Goal: Task Accomplishment & Management: Use online tool/utility

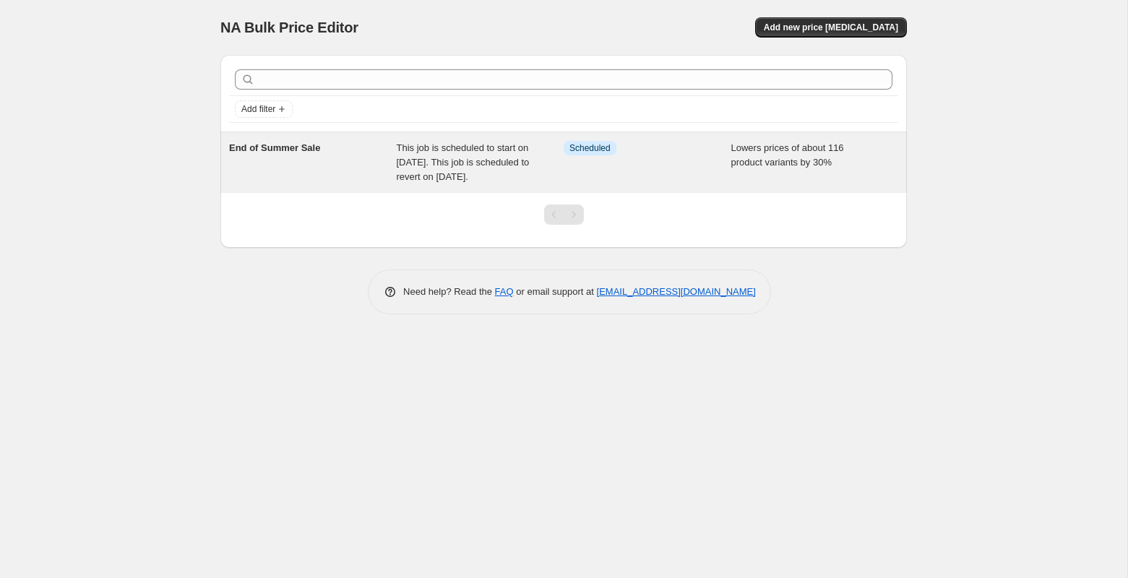
click at [457, 176] on span "This job is scheduled to start on [DATE]. This job is scheduled to revert on [D…" at bounding box center [463, 162] width 133 height 40
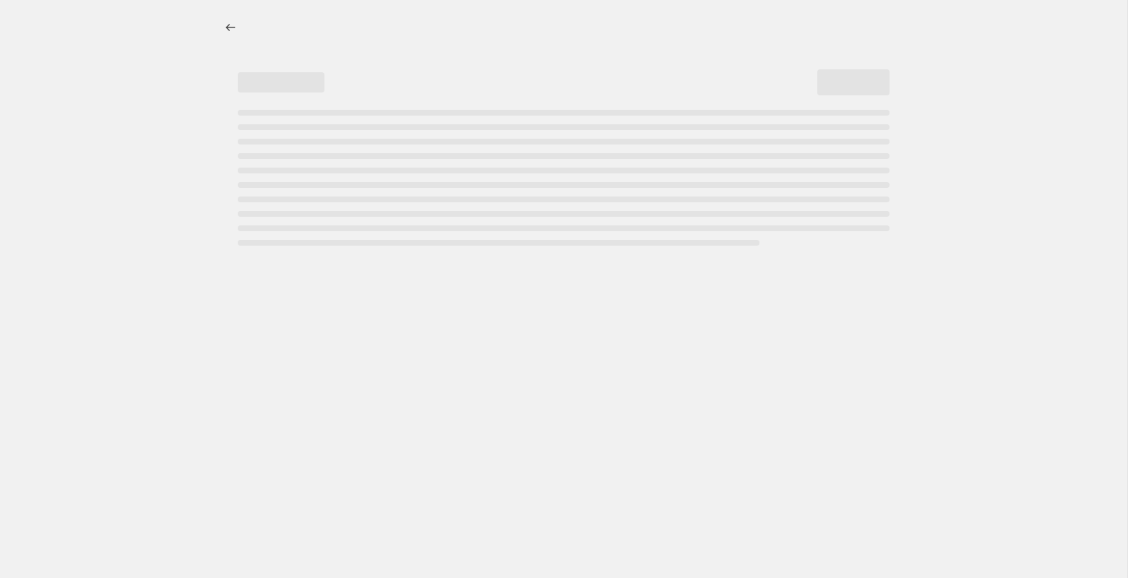
select select "percentage"
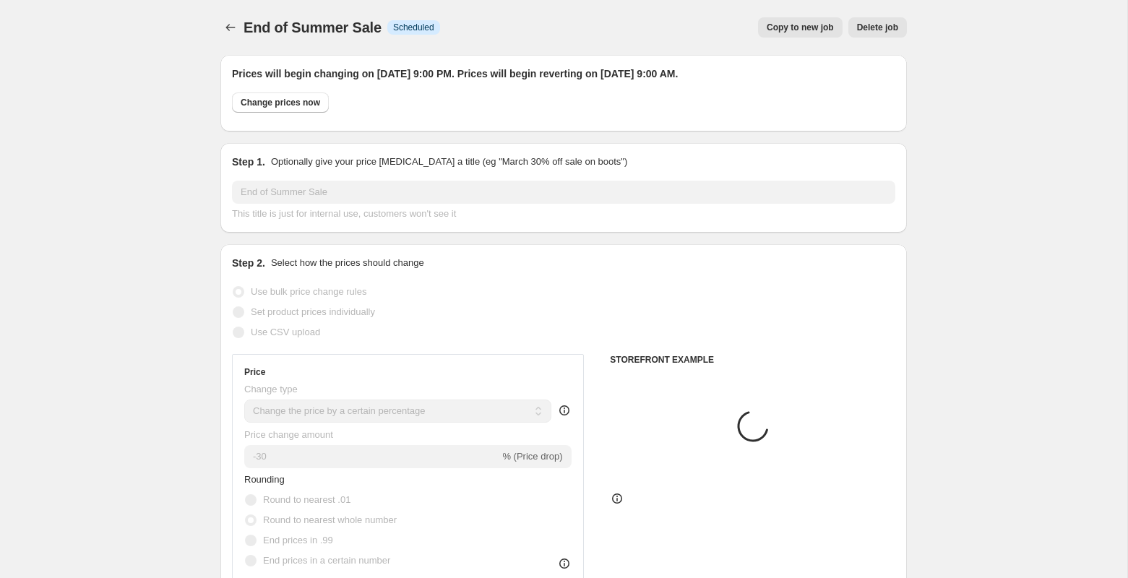
select select "product"
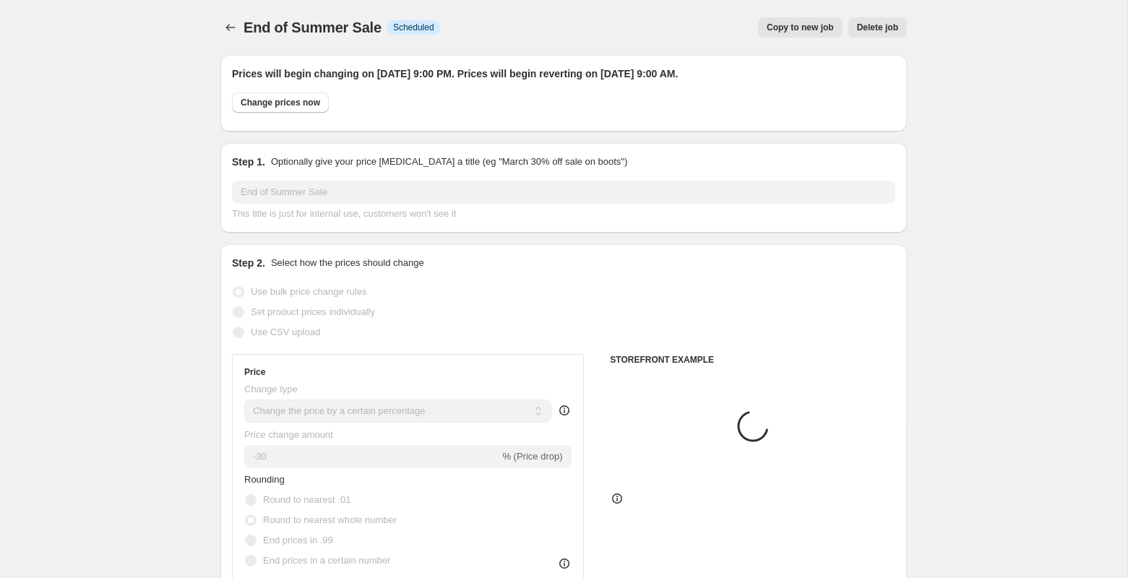
select select "product"
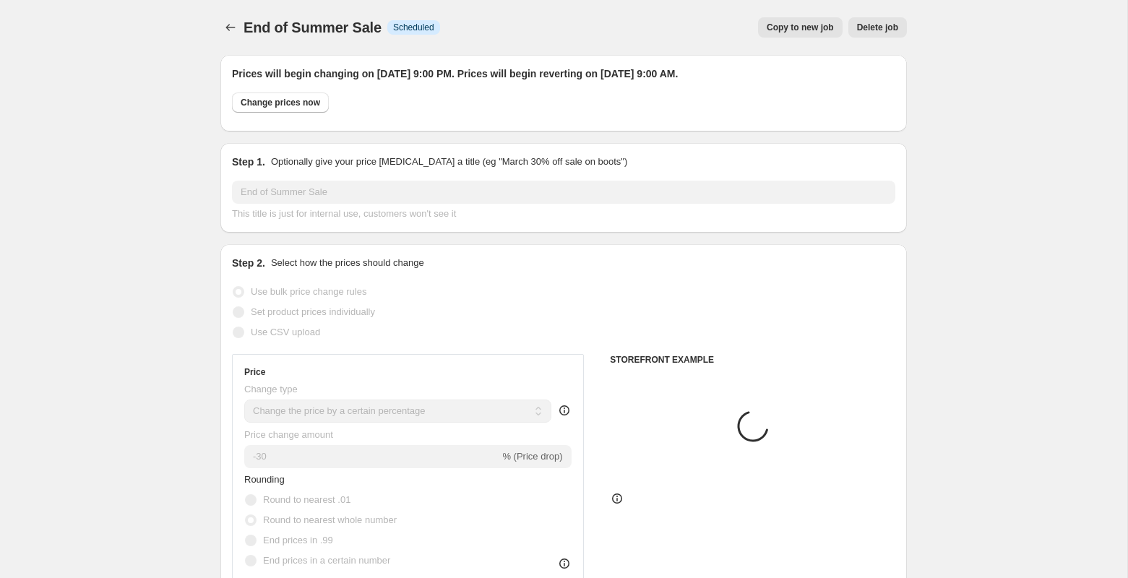
select select "product"
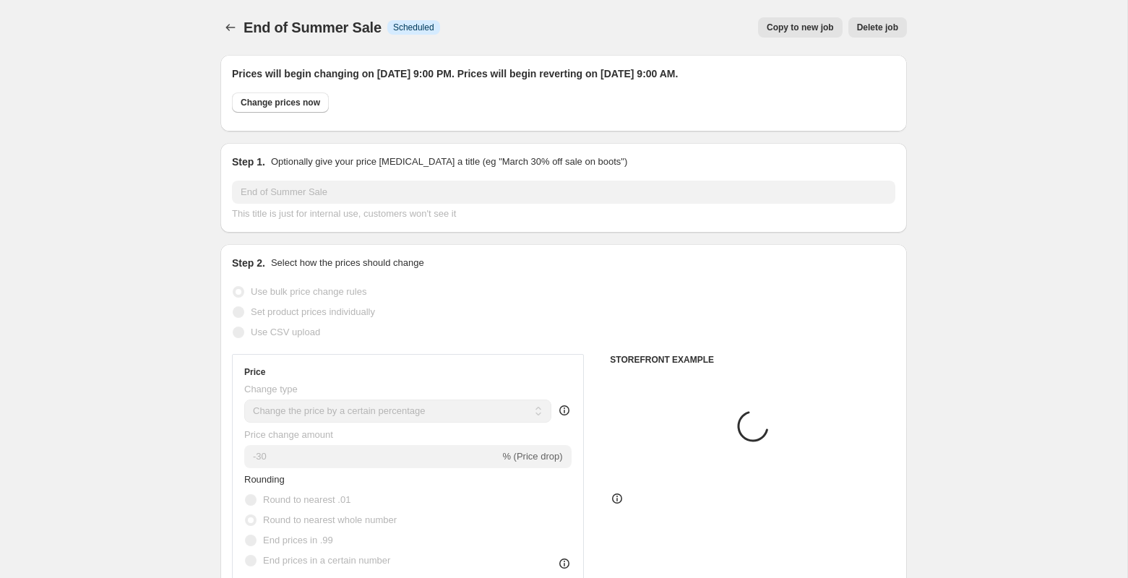
select select "product"
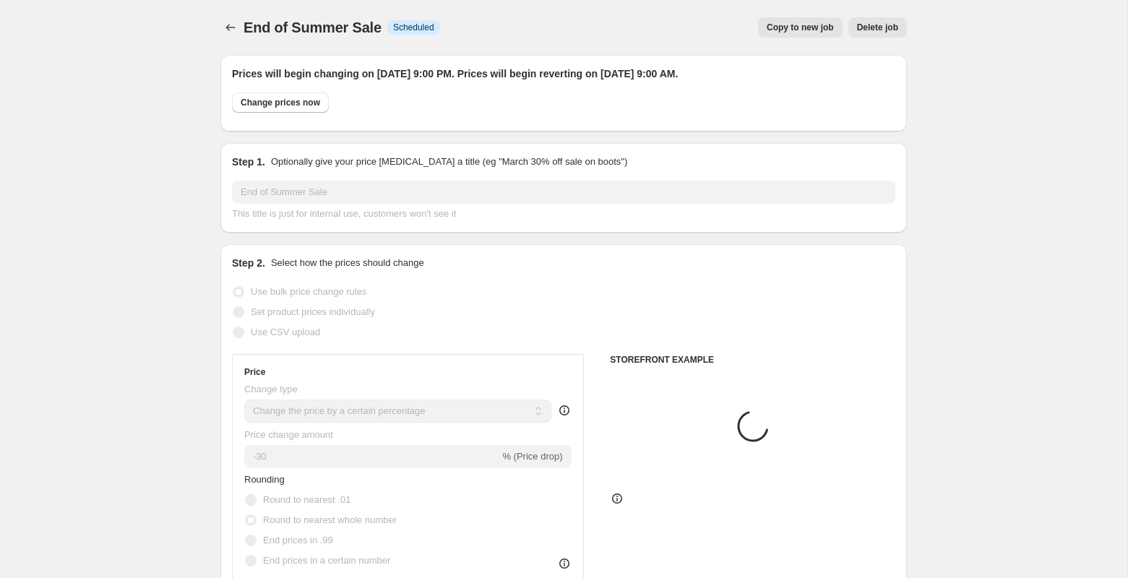
select select "product"
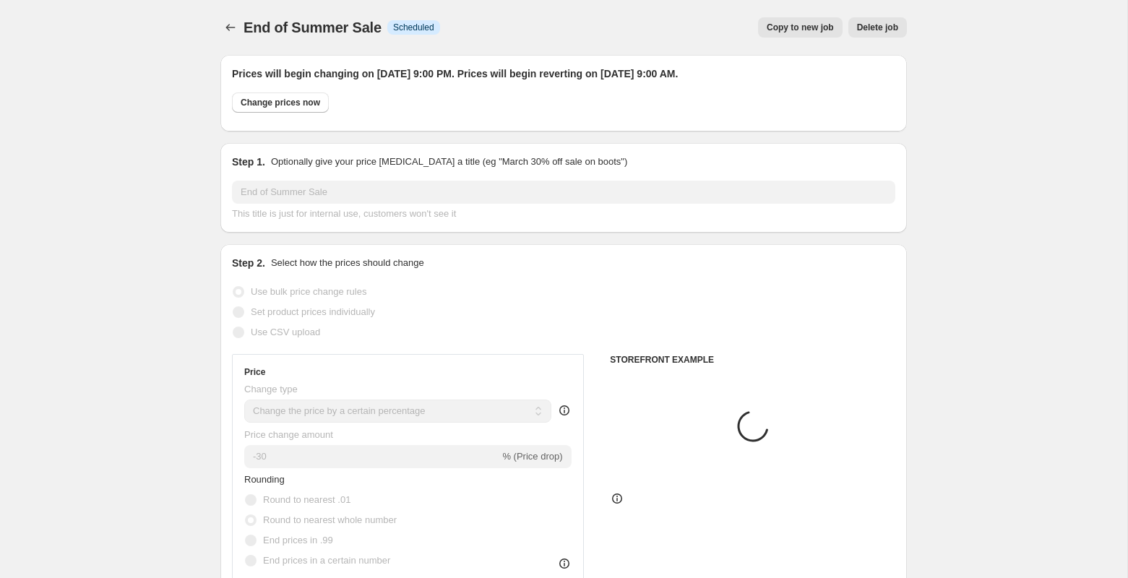
select select "product"
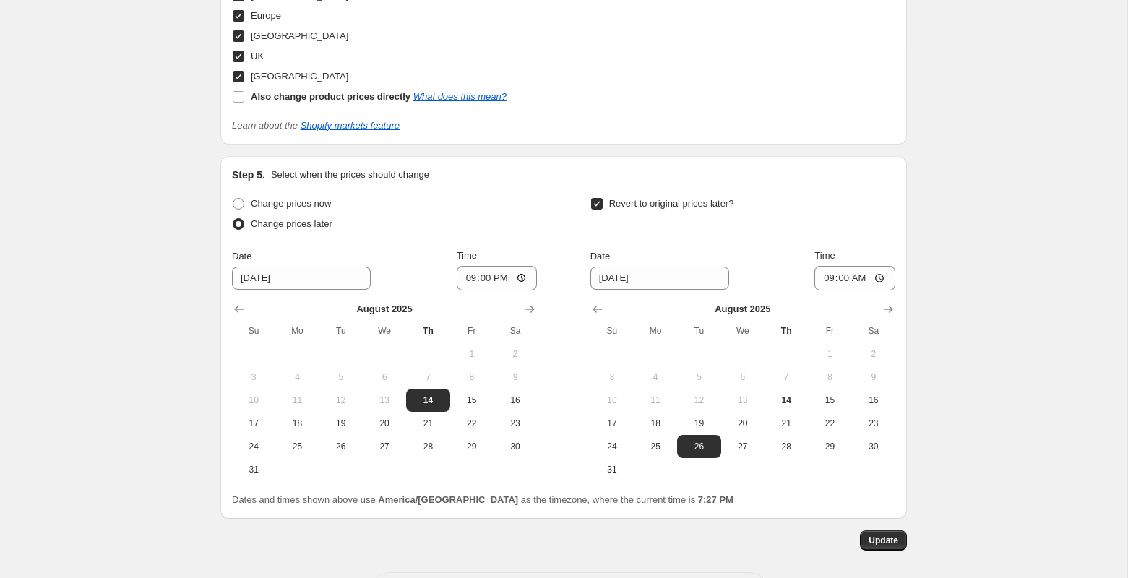
scroll to position [2525, 0]
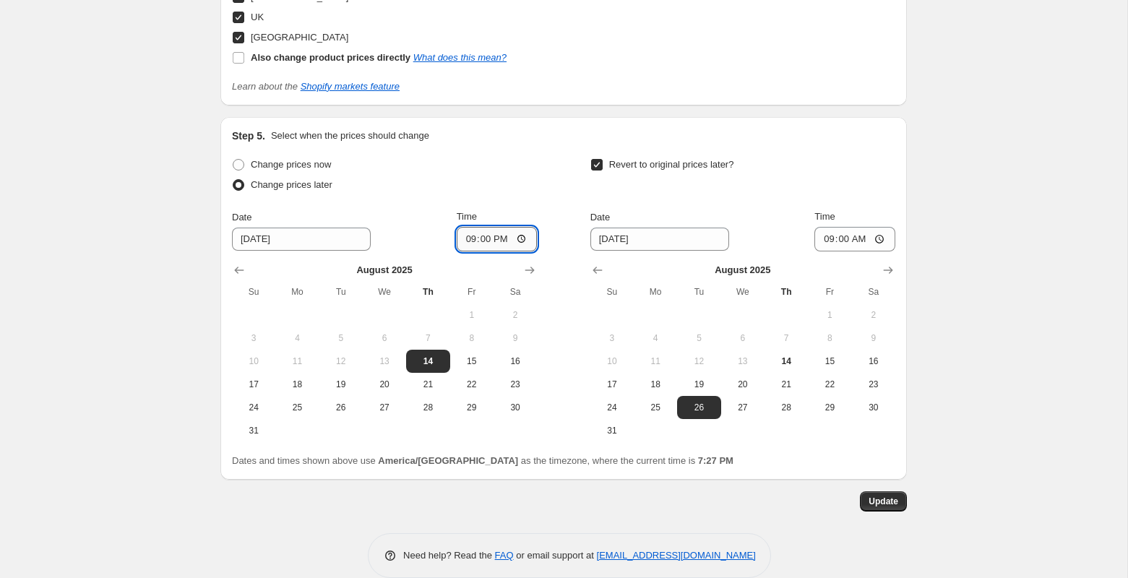
click at [499, 227] on input "21:00" at bounding box center [497, 239] width 81 height 25
click at [470, 227] on input "21:00" at bounding box center [497, 239] width 81 height 25
type input "19:28"
click at [883, 496] on span "Update" at bounding box center [883, 502] width 30 height 12
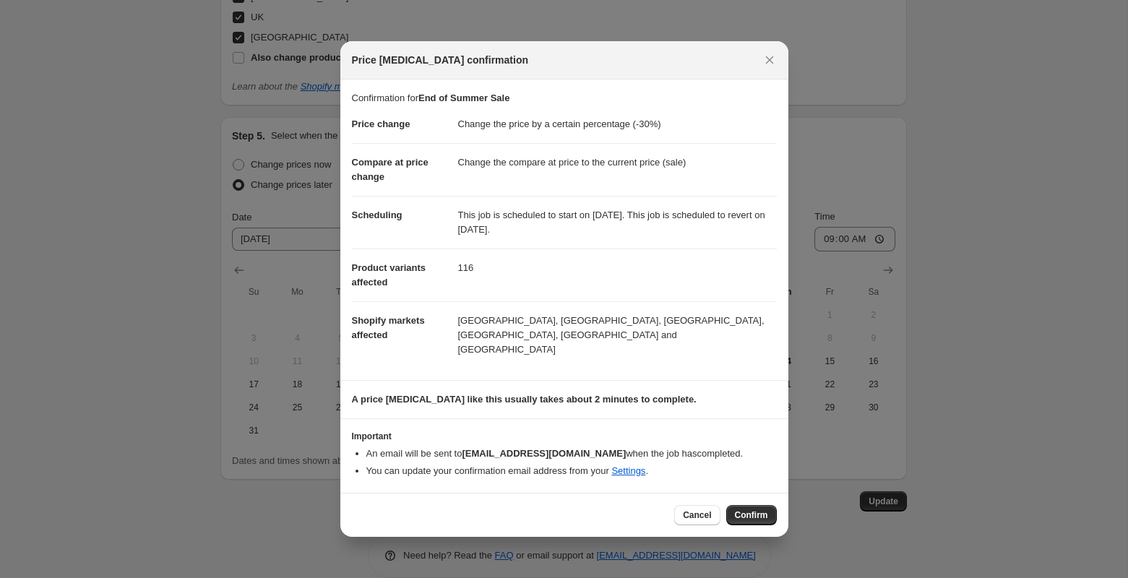
click at [755, 509] on span "Confirm" at bounding box center [751, 515] width 33 height 12
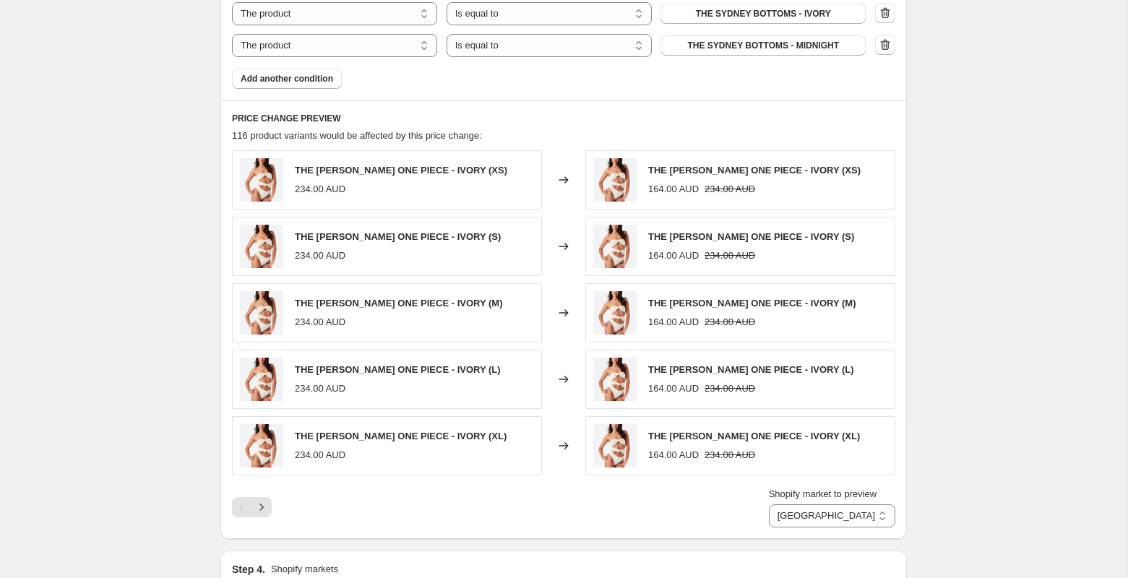
scroll to position [1479, 0]
